Goal: Task Accomplishment & Management: Use online tool/utility

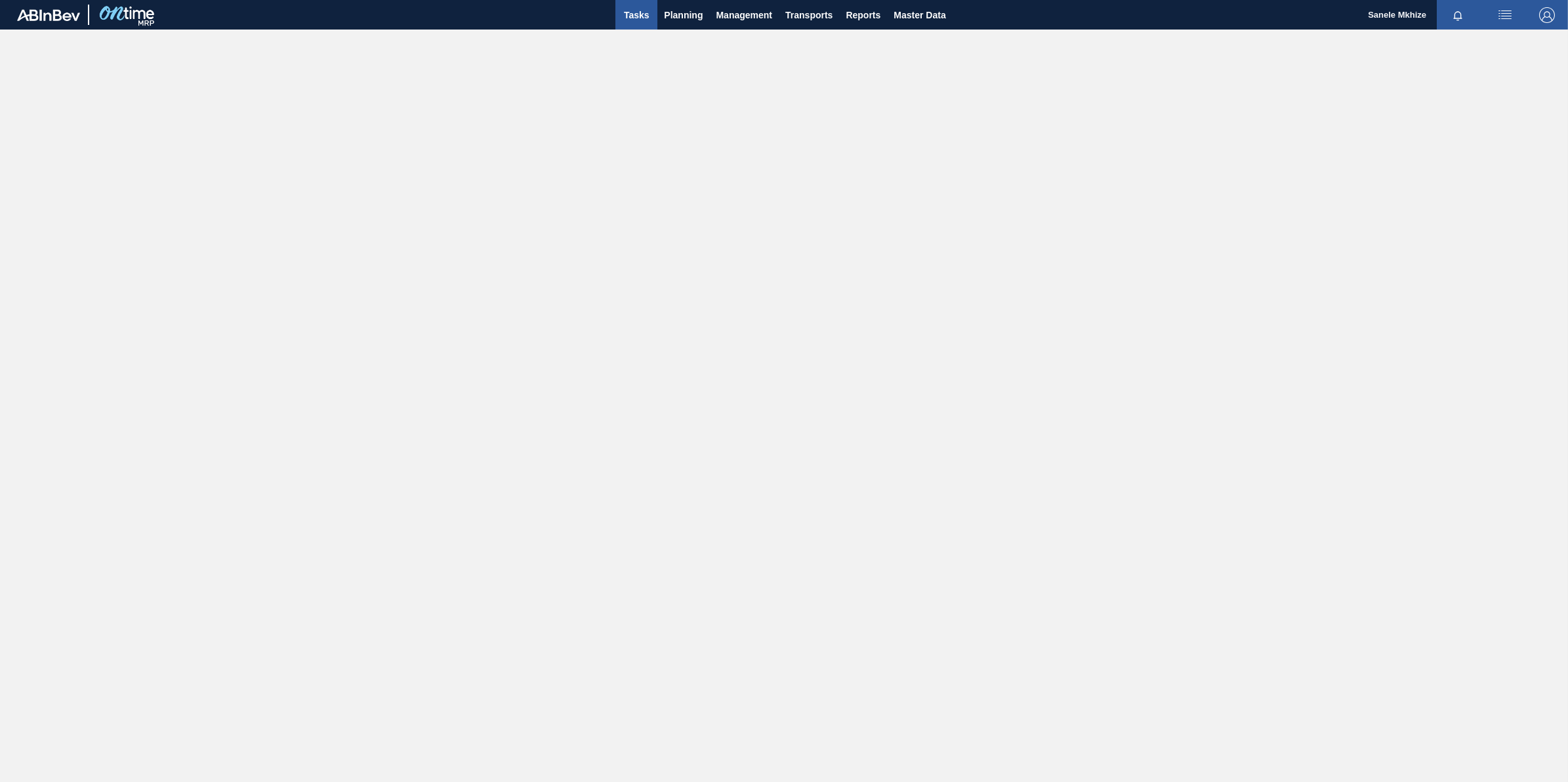
click at [644, 15] on span "Tasks" at bounding box center [636, 15] width 29 height 16
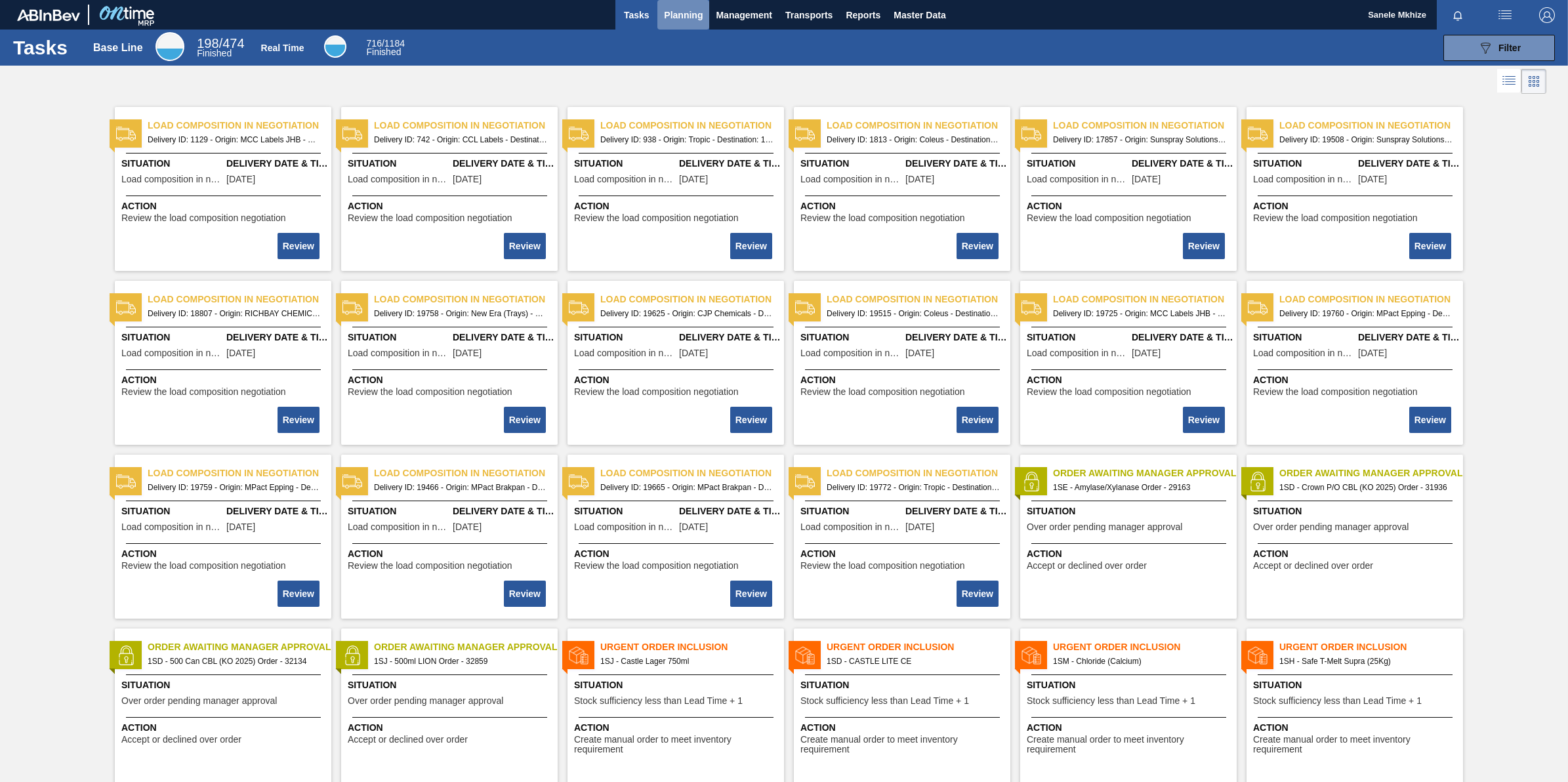
click at [680, 9] on span "Planning" at bounding box center [683, 15] width 39 height 16
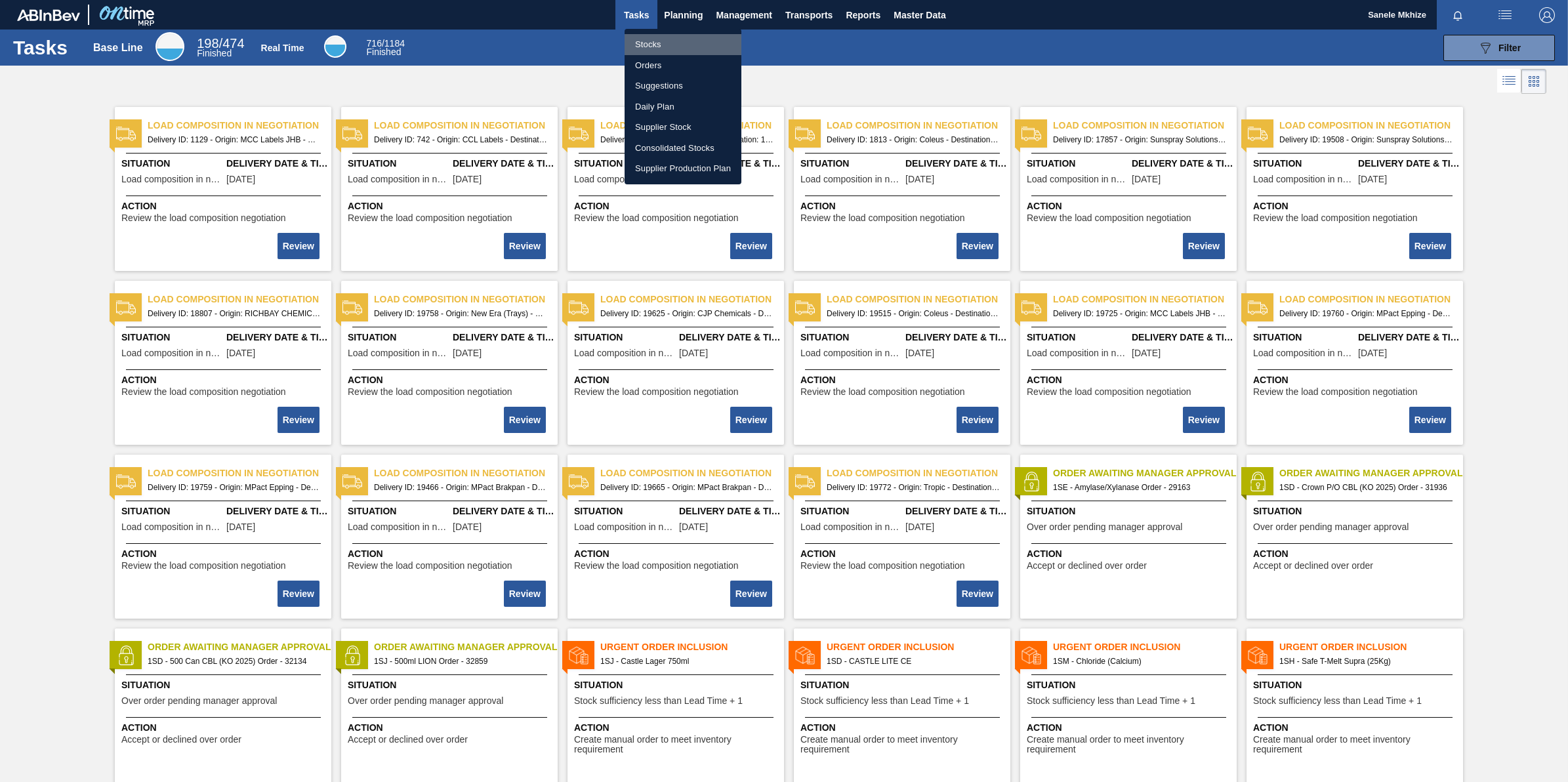
click at [656, 40] on li "Stocks" at bounding box center [682, 45] width 117 height 21
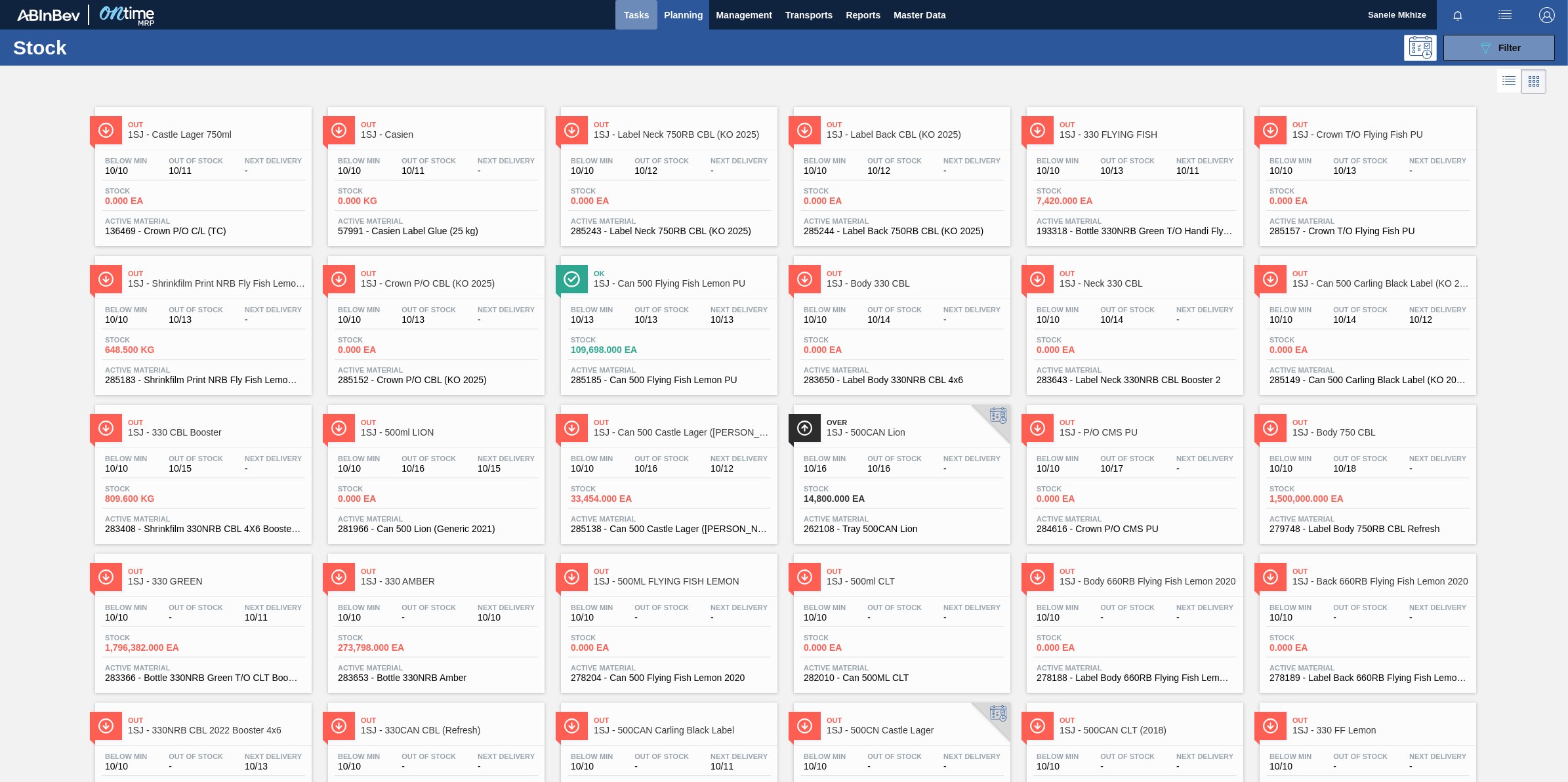
click at [630, 15] on span "Tasks" at bounding box center [636, 15] width 29 height 16
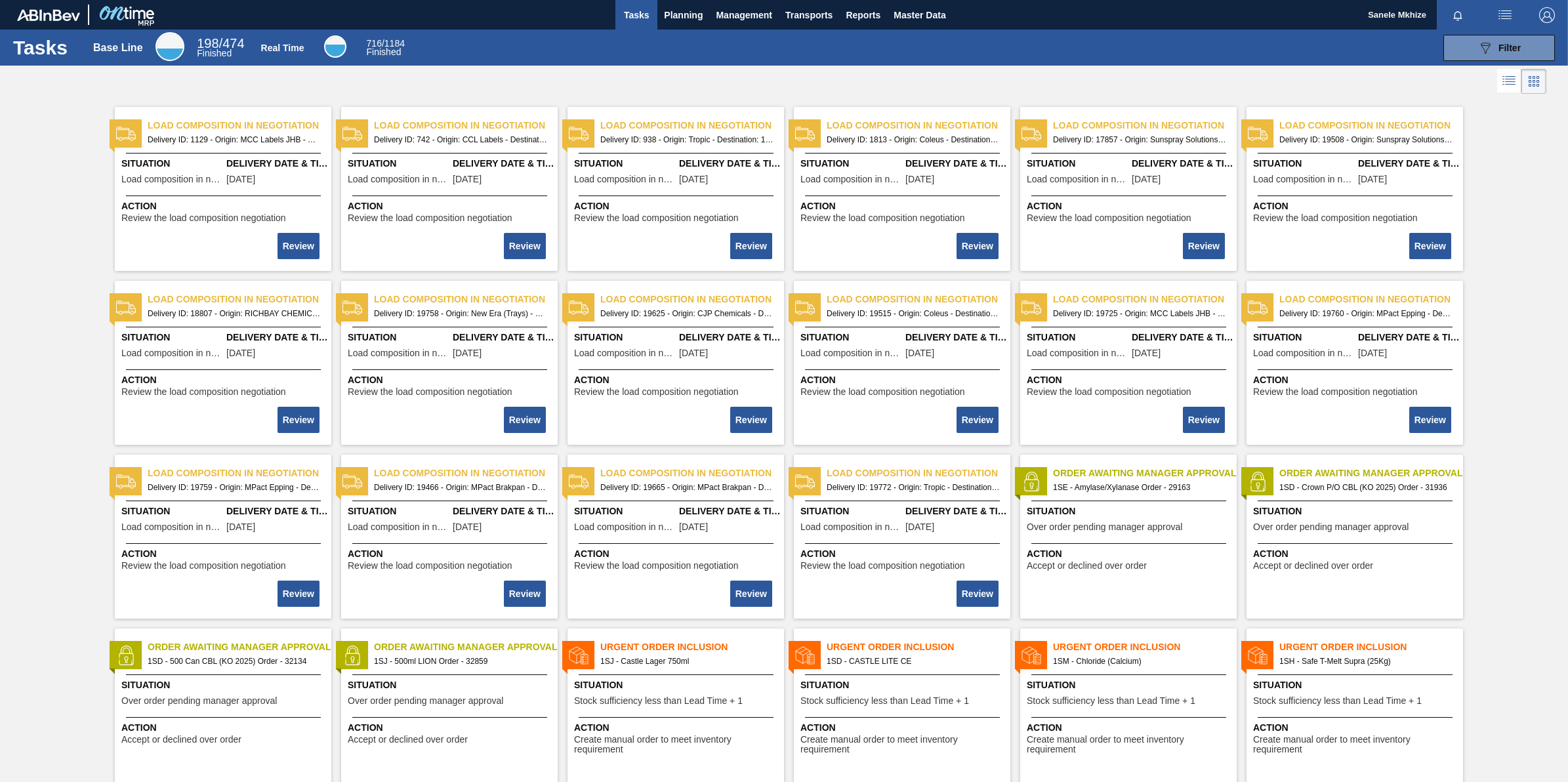
click at [468, 644] on span "Order Awaiting Manager Approval" at bounding box center [466, 647] width 184 height 14
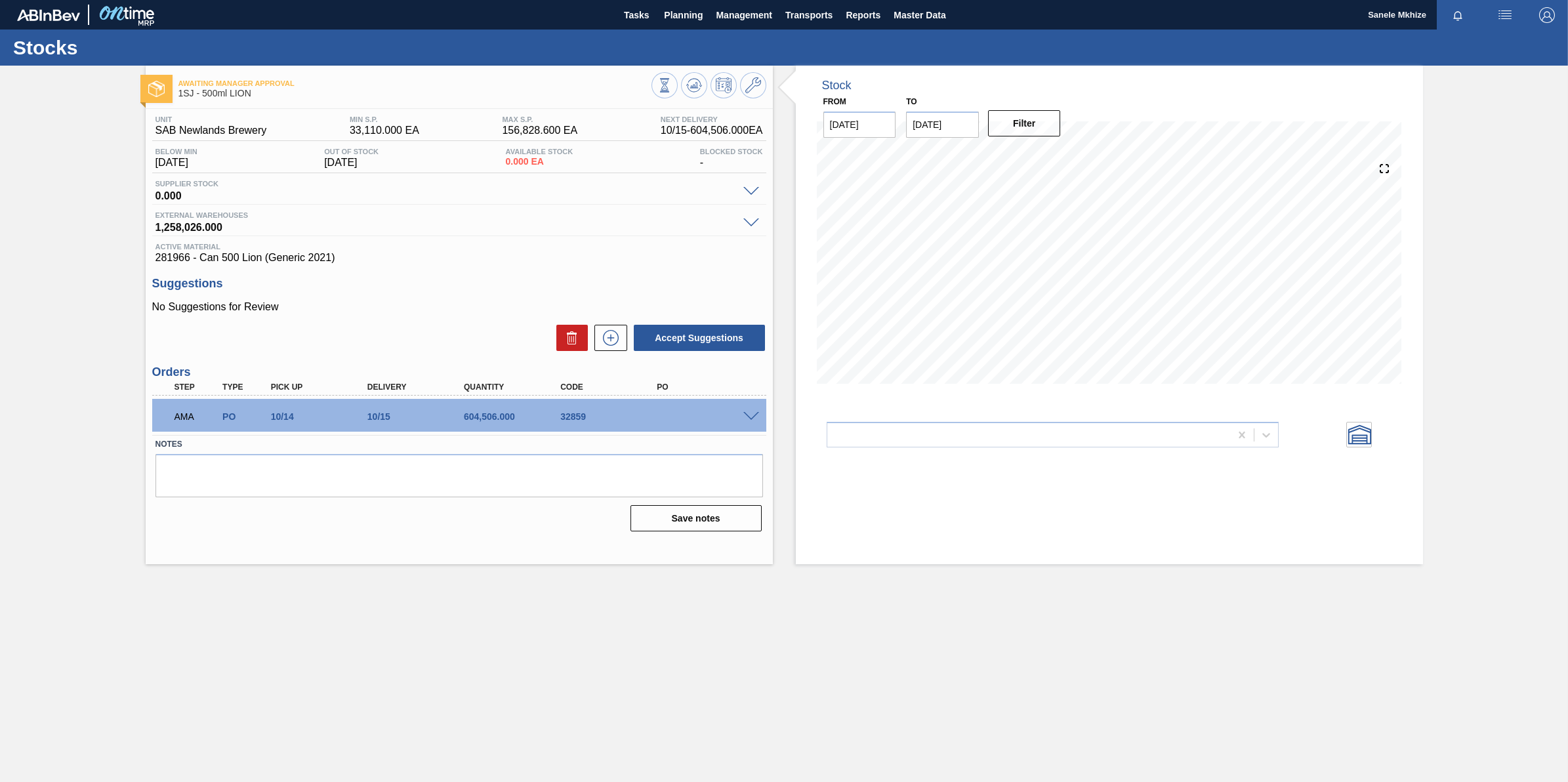
click at [749, 417] on span at bounding box center [751, 417] width 16 height 10
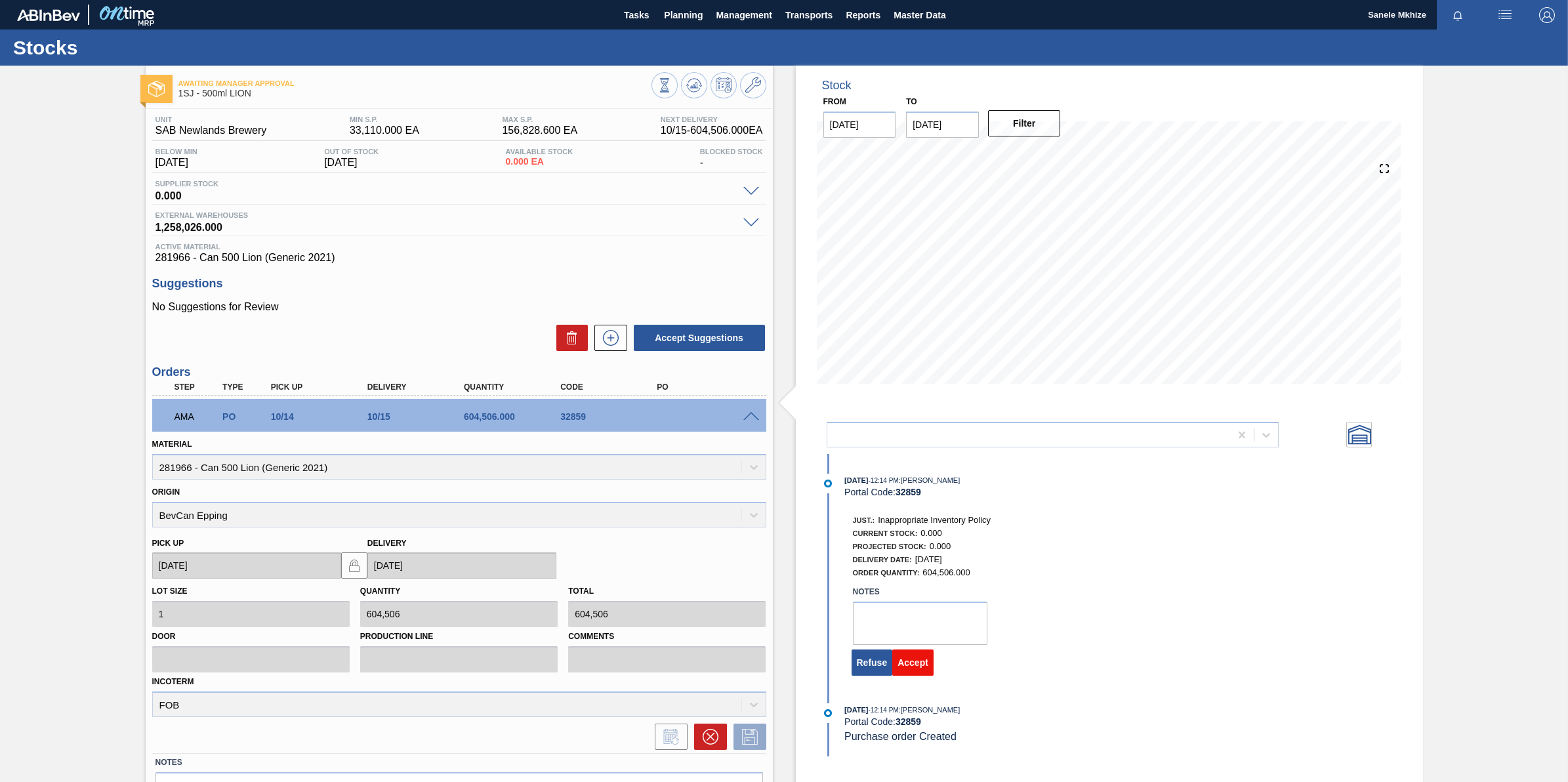
click at [907, 664] on button "Accept" at bounding box center [913, 663] width 42 height 26
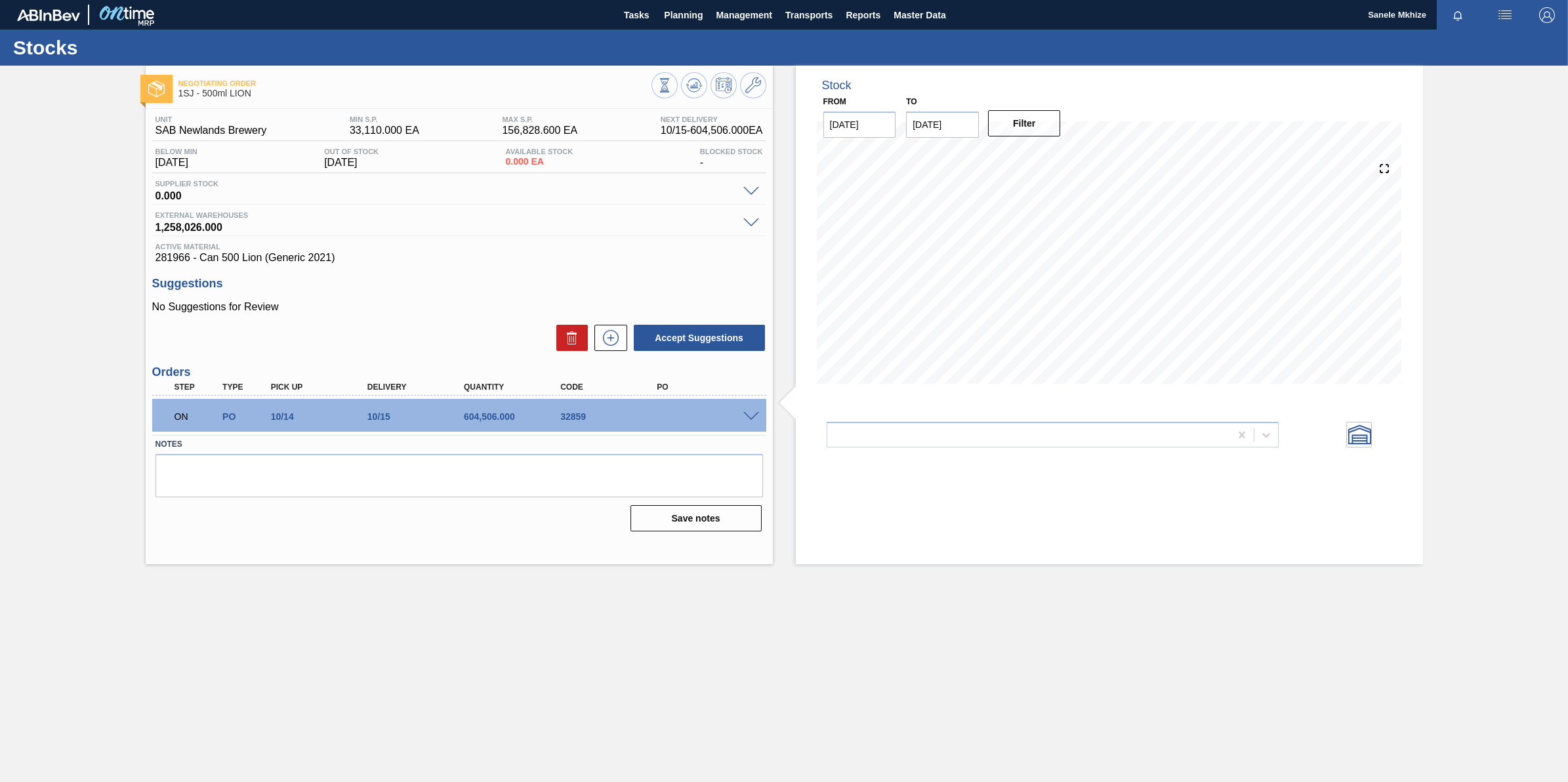
click at [329, 682] on main "Tasks Planning Management Transports Reports Master Data Sanele [PERSON_NAME] a…" at bounding box center [784, 391] width 1568 height 782
